Goal: Find specific page/section: Find specific page/section

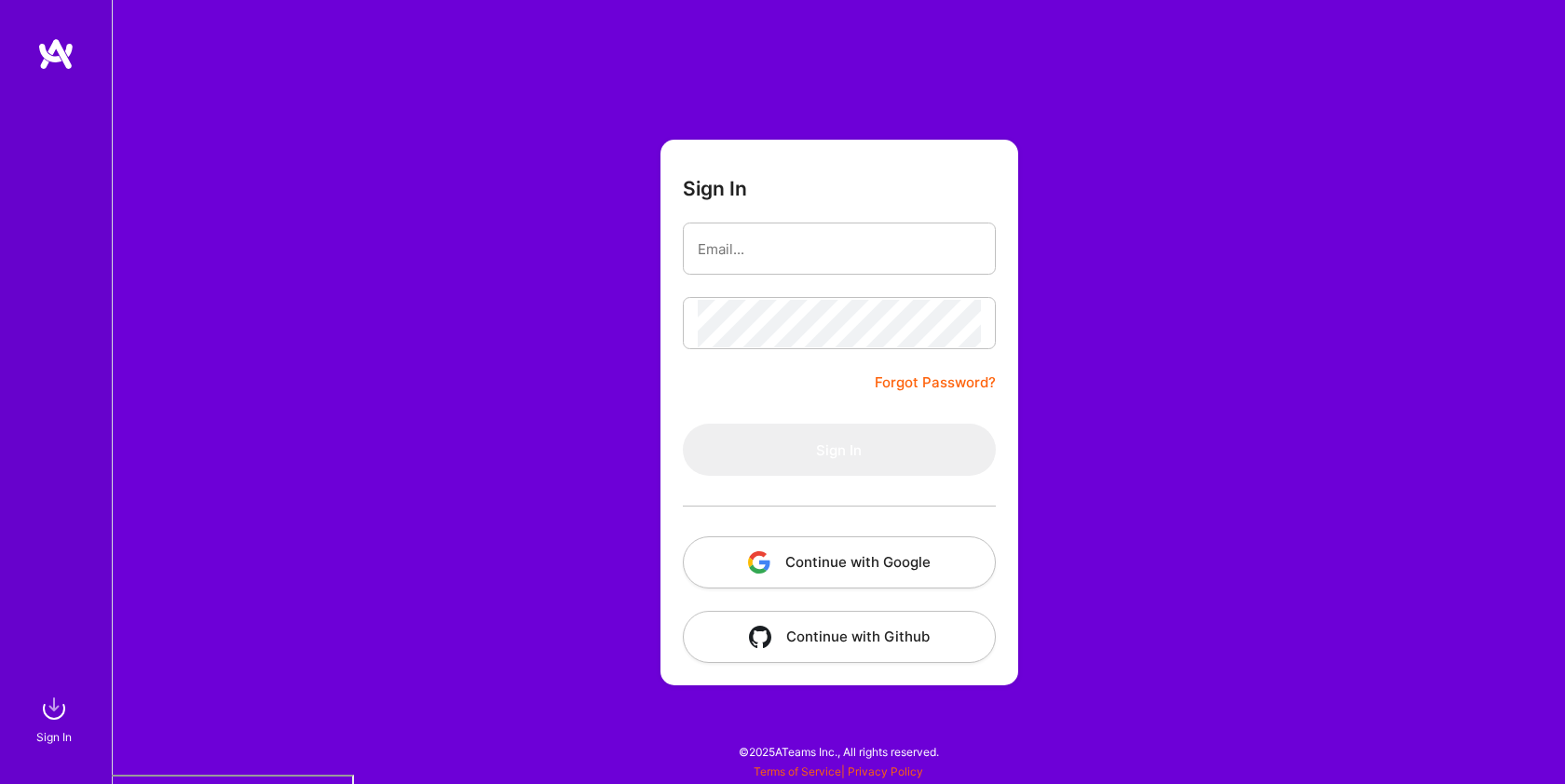
click at [846, 571] on button "Continue with Google" at bounding box center [839, 562] width 313 height 52
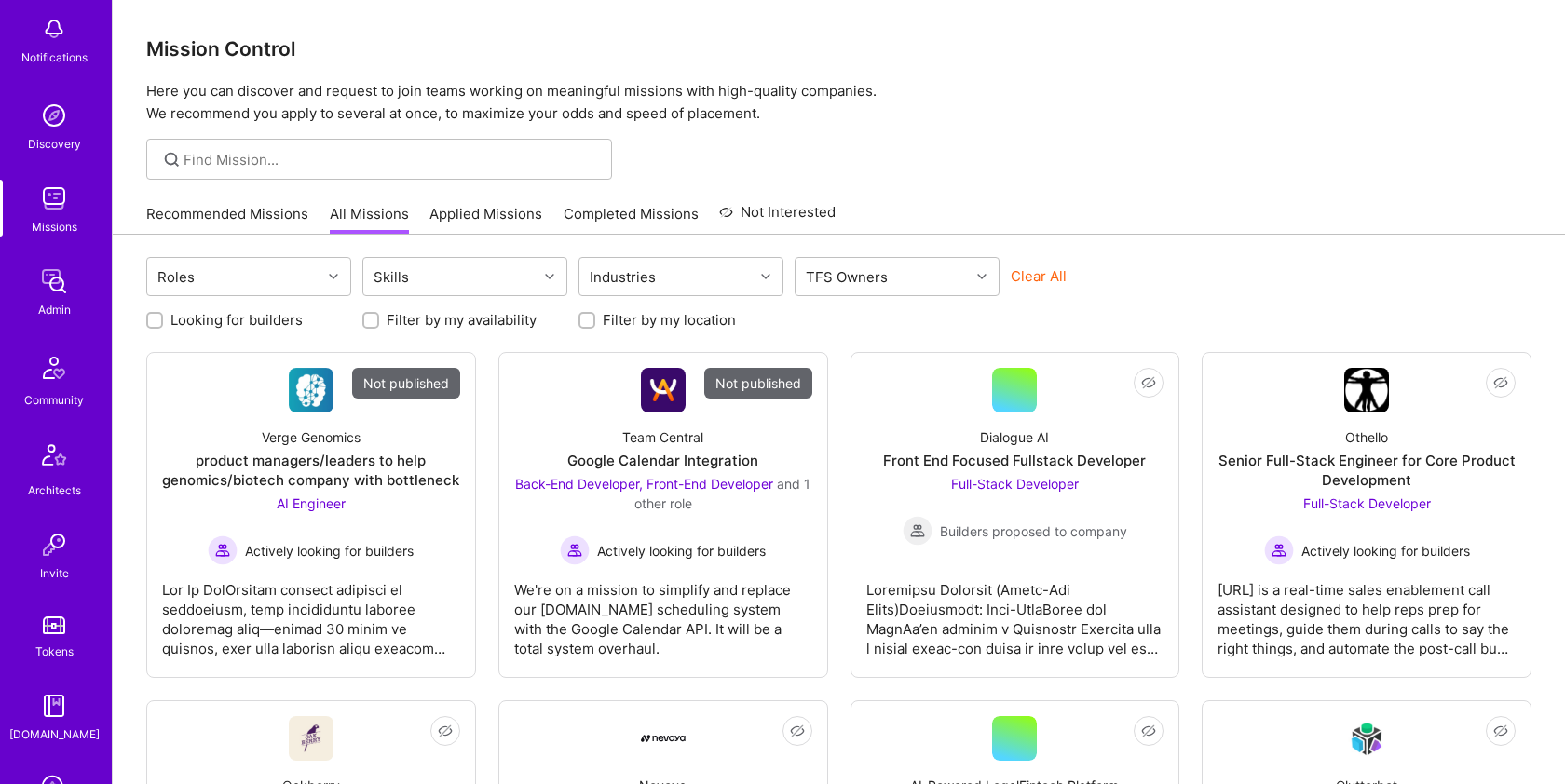
scroll to position [100, 0]
click at [51, 264] on img at bounding box center [54, 279] width 37 height 37
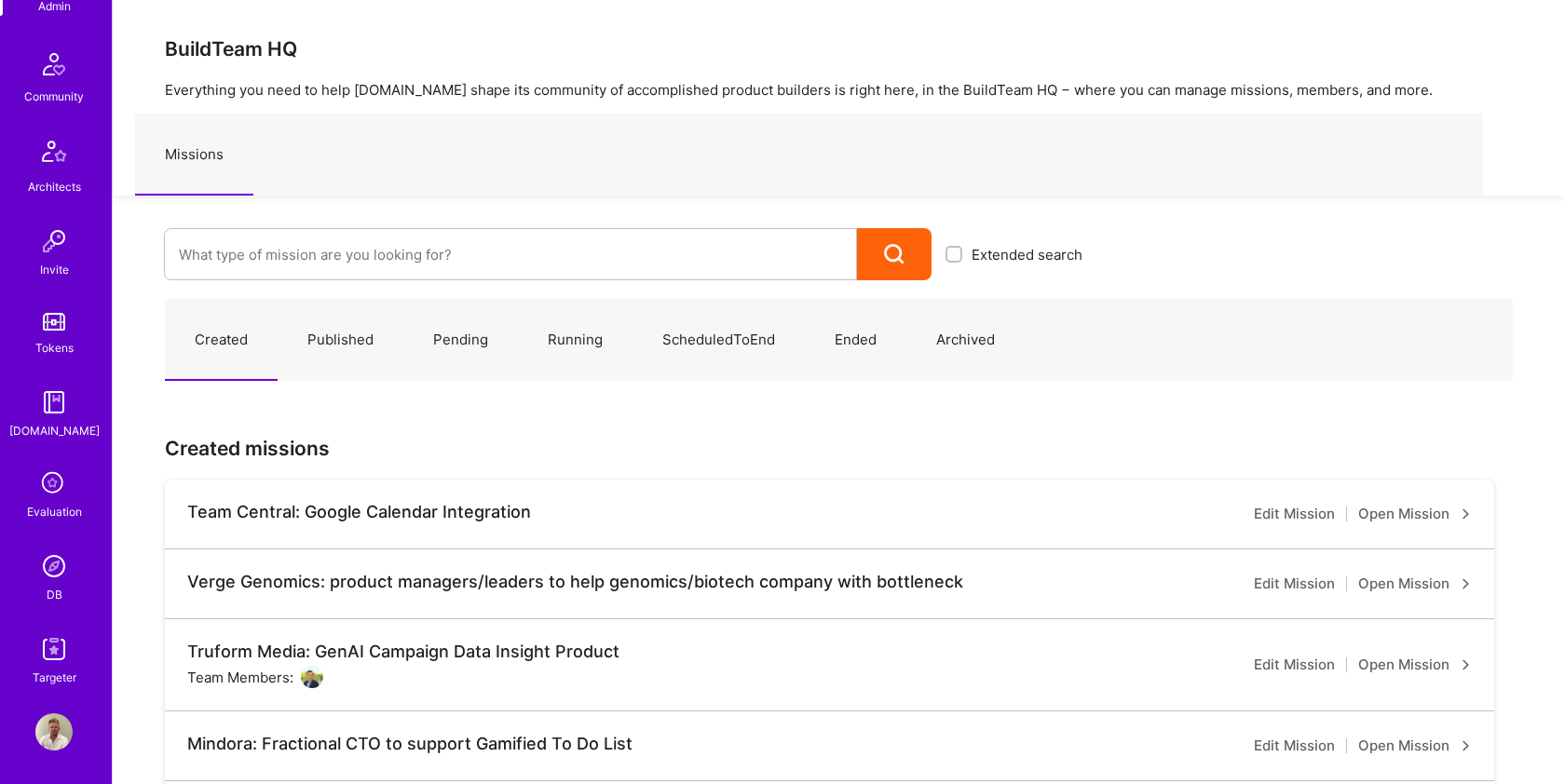
scroll to position [404, 0]
click at [54, 569] on img at bounding box center [54, 562] width 37 height 37
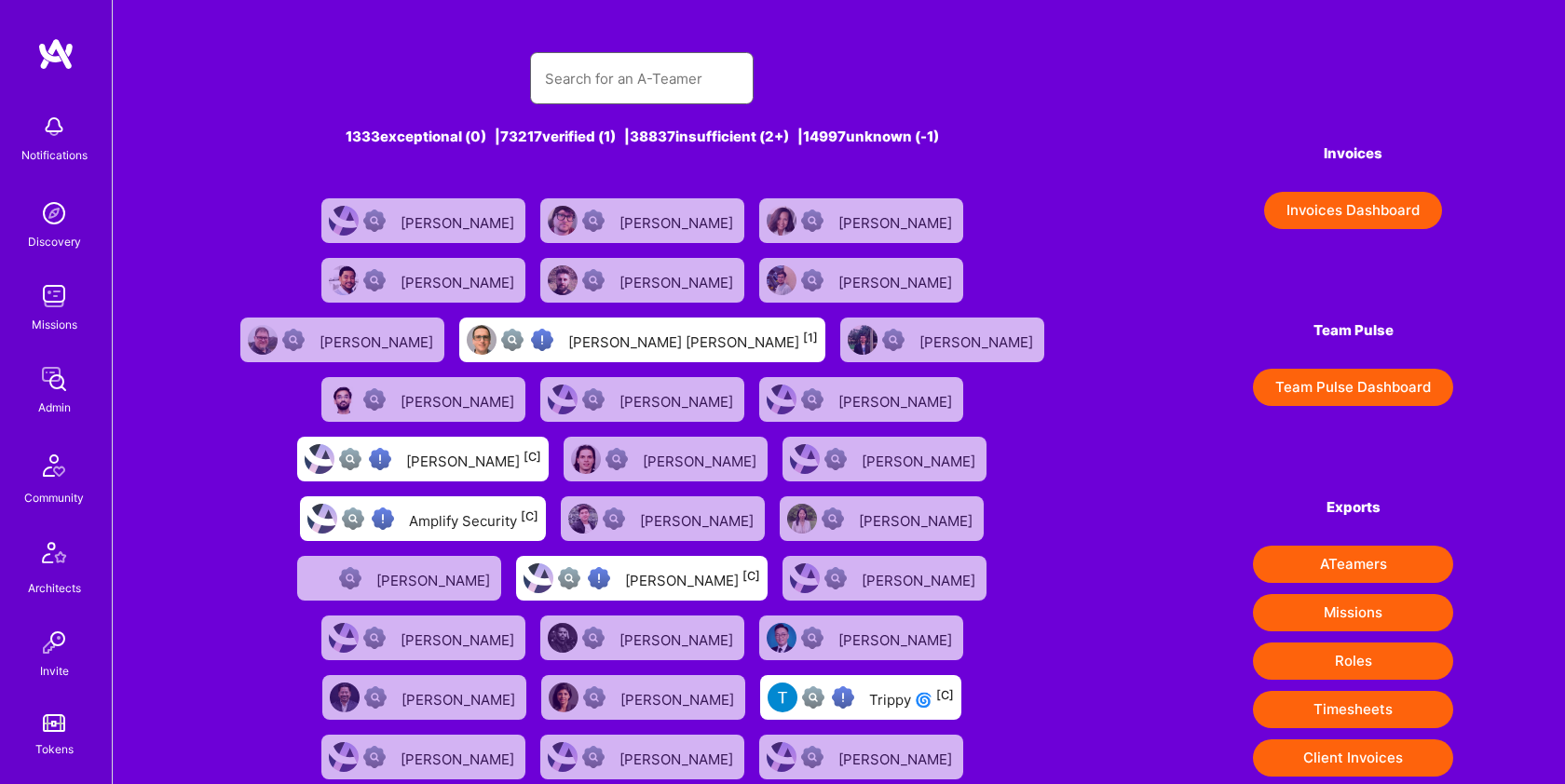
click at [592, 73] on input "text" at bounding box center [641, 78] width 194 height 47
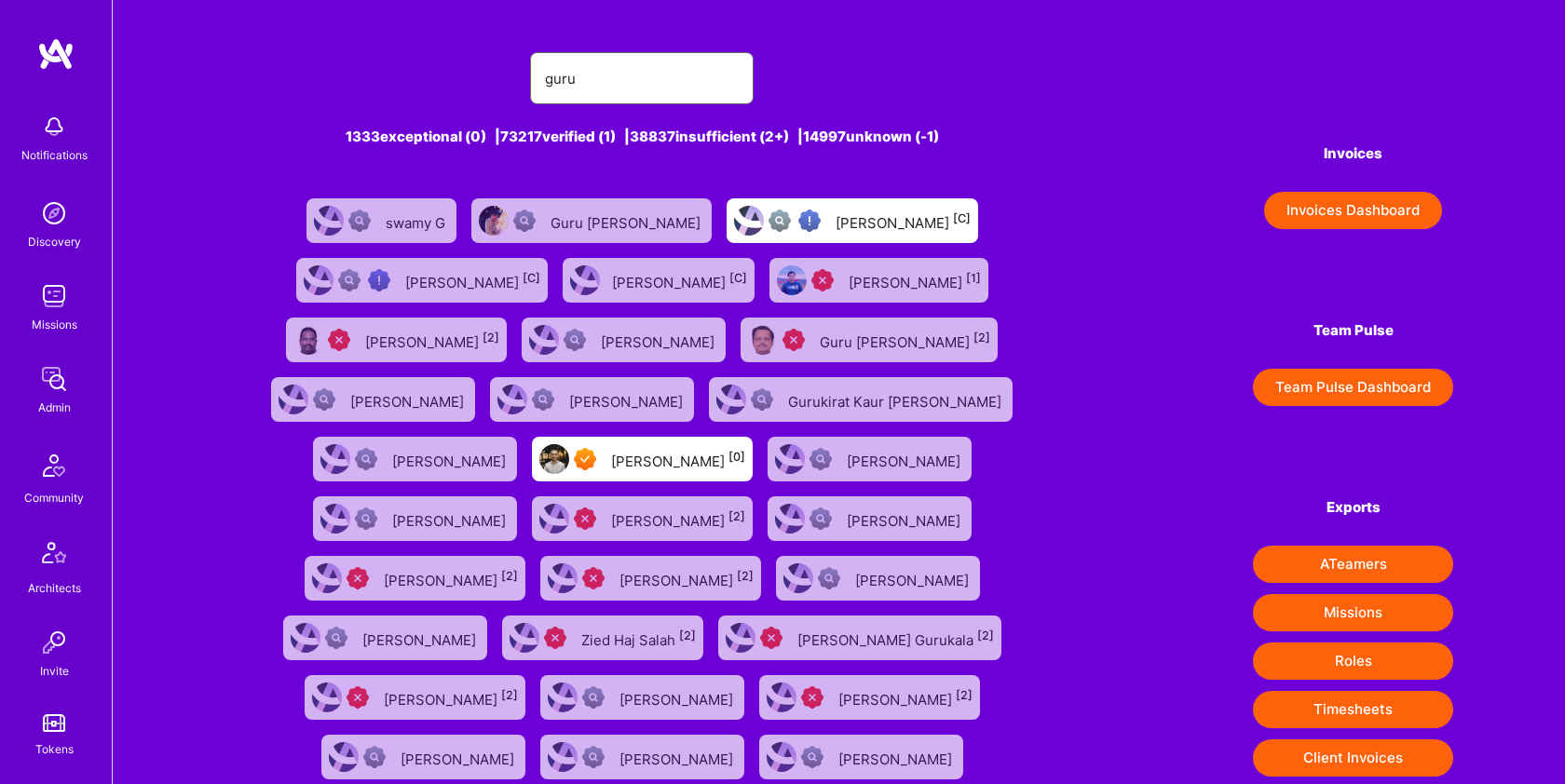
type input "guru"
click at [53, 298] on img at bounding box center [54, 296] width 37 height 37
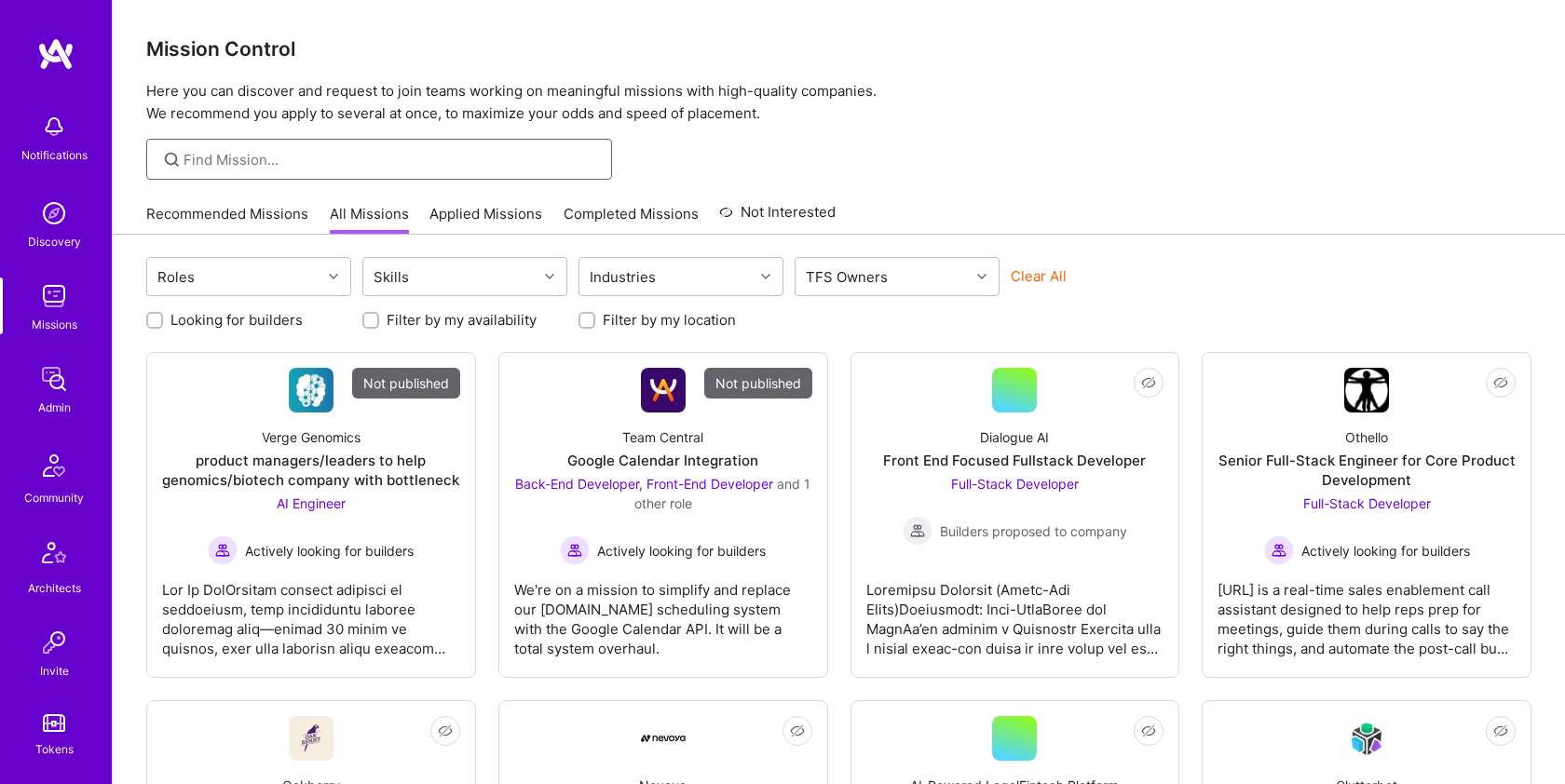
click at [372, 164] on input at bounding box center [391, 159] width 415 height 19
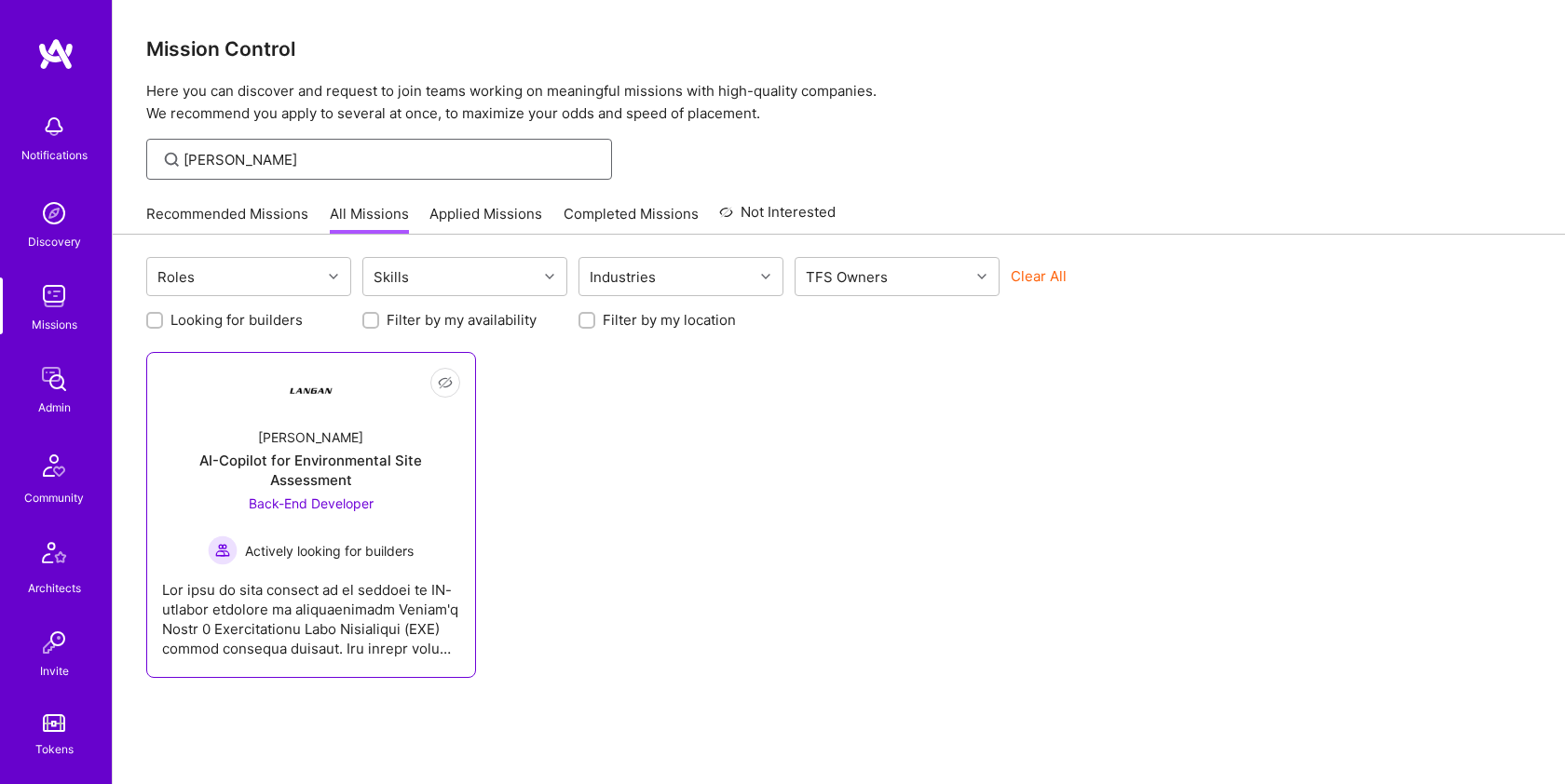
type input "[PERSON_NAME]"
click at [338, 481] on div "AI-Copilot for Environmental Site Assessment" at bounding box center [311, 469] width 298 height 39
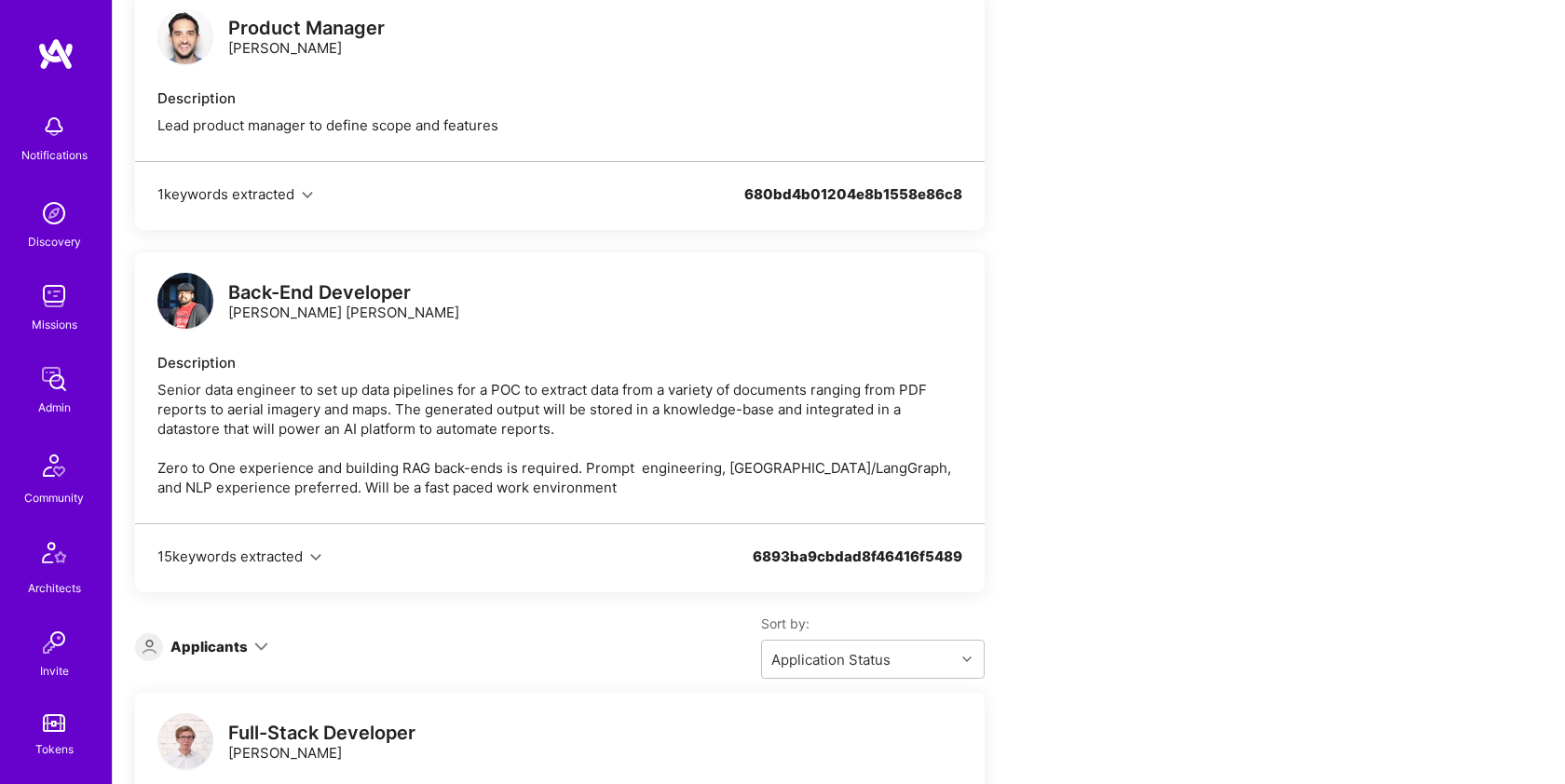
scroll to position [1928, 0]
